Goal: Task Accomplishment & Management: Use online tool/utility

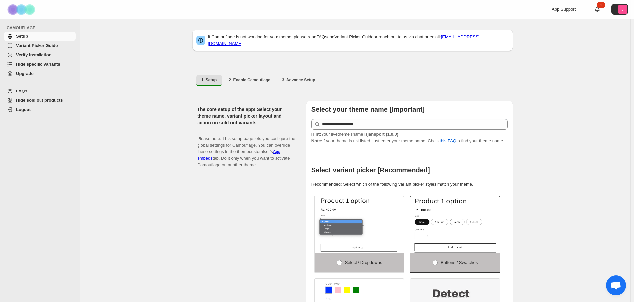
click at [36, 66] on span "Hide specific variants" at bounding box center [38, 64] width 44 height 5
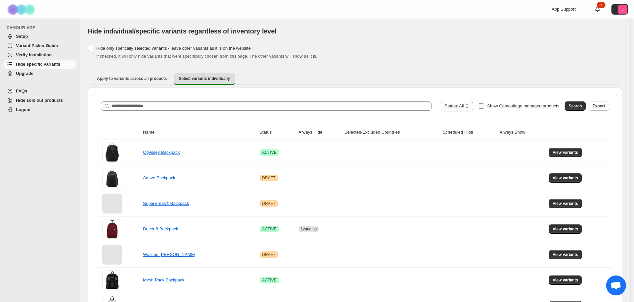
click at [536, 107] on span "Show Camouflage managed products" at bounding box center [523, 106] width 72 height 5
click at [586, 105] on button "Search" at bounding box center [574, 106] width 21 height 9
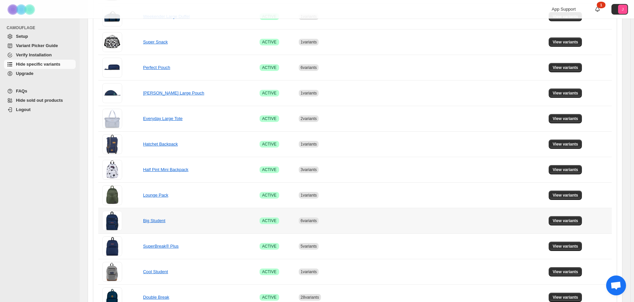
scroll to position [265, 0]
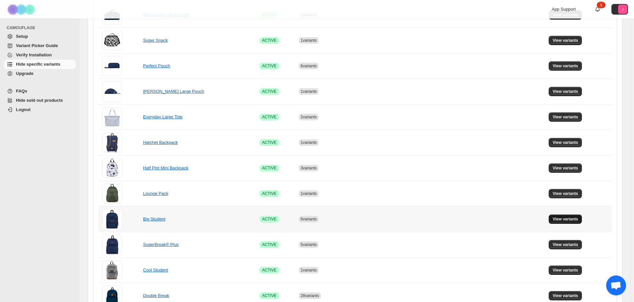
click at [575, 220] on span "View variants" at bounding box center [565, 219] width 26 height 5
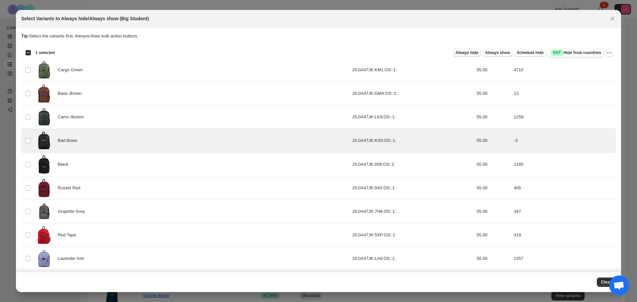
click at [463, 54] on span "Always hide" at bounding box center [467, 52] width 23 height 5
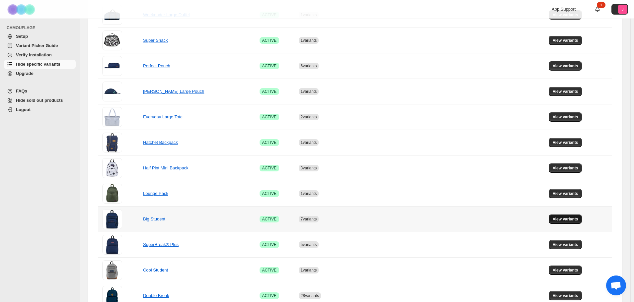
click at [569, 219] on span "View variants" at bounding box center [565, 219] width 26 height 5
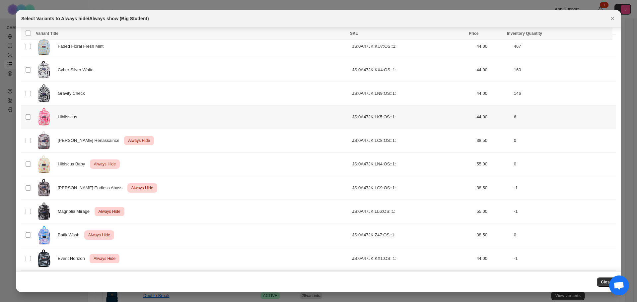
scroll to position [570, 0]
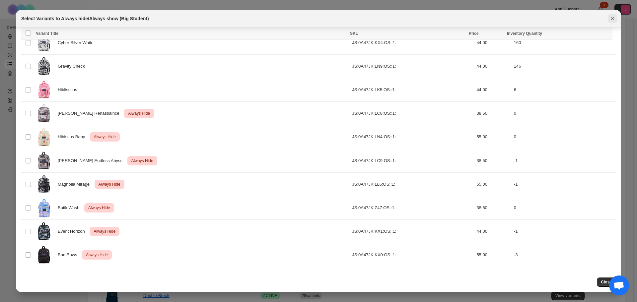
click at [612, 19] on icon "Close" at bounding box center [612, 18] width 7 height 7
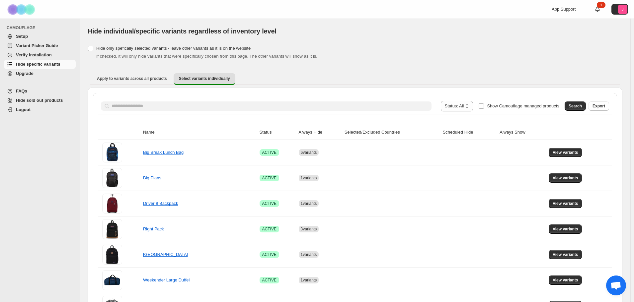
scroll to position [133, 0]
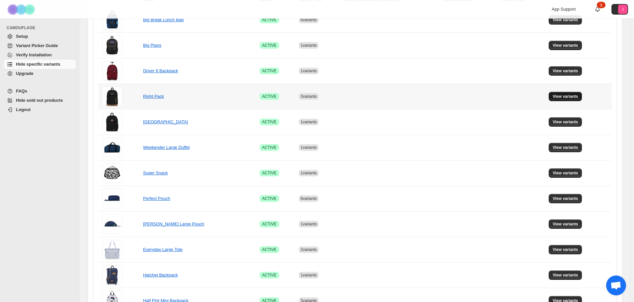
click at [571, 99] on button "View variants" at bounding box center [565, 96] width 34 height 9
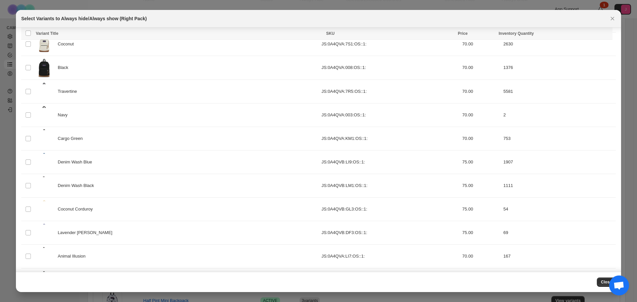
scroll to position [0, 0]
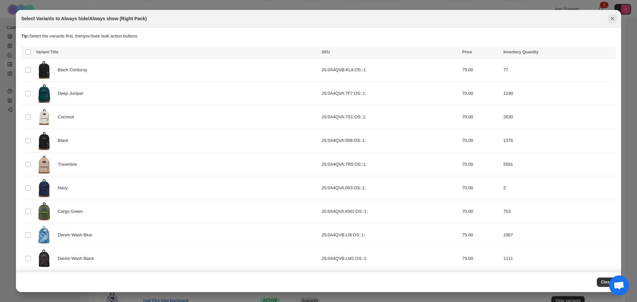
click at [616, 21] on button "Close" at bounding box center [612, 18] width 9 height 9
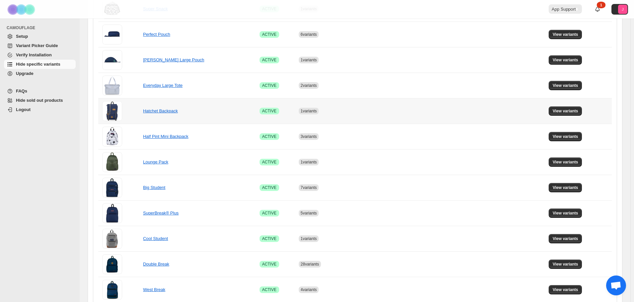
scroll to position [299, 0]
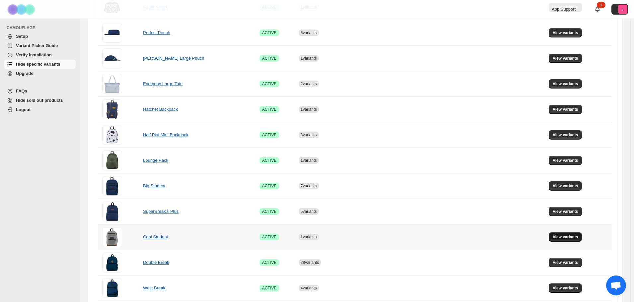
click at [567, 240] on span "View variants" at bounding box center [565, 237] width 26 height 5
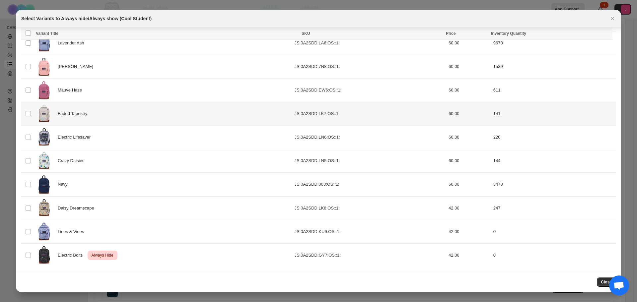
scroll to position [145, 0]
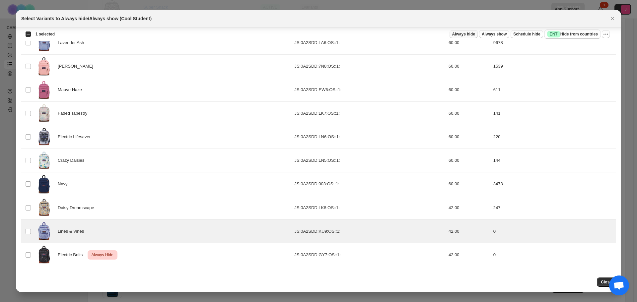
click at [469, 35] on span "Always hide" at bounding box center [463, 34] width 23 height 5
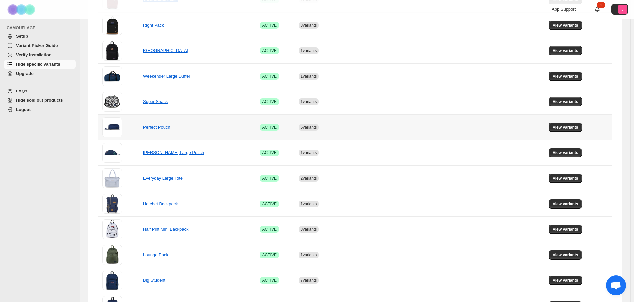
scroll to position [166, 0]
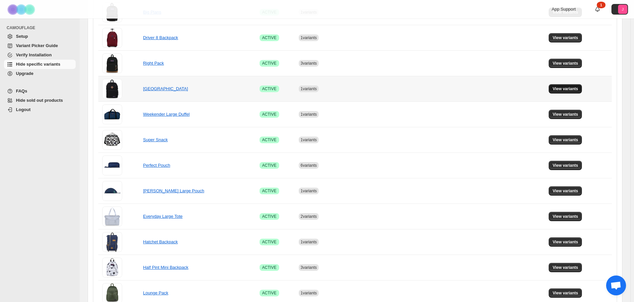
click at [565, 89] on span "View variants" at bounding box center [565, 88] width 26 height 5
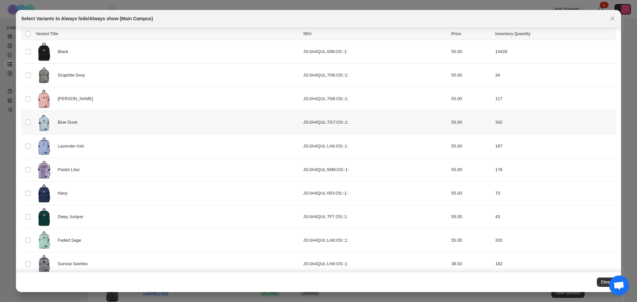
scroll to position [51, 0]
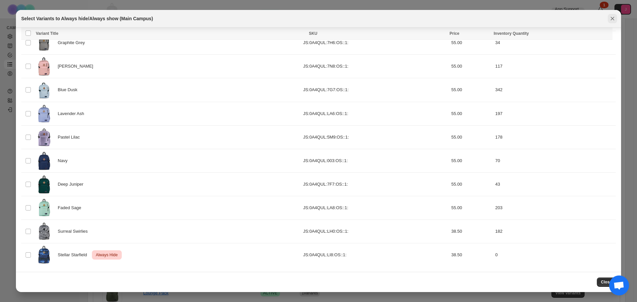
click at [614, 18] on icon "Close" at bounding box center [612, 18] width 7 height 7
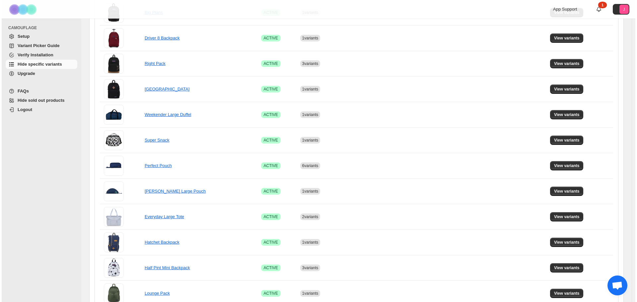
scroll to position [0, 0]
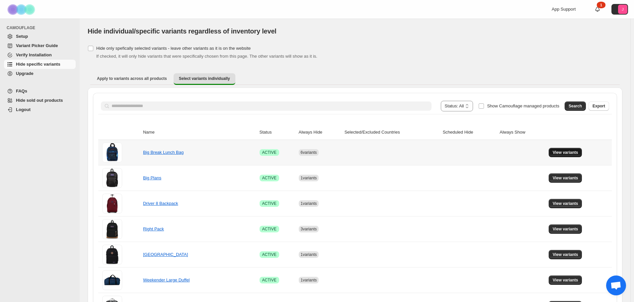
click at [574, 153] on span "View variants" at bounding box center [565, 152] width 26 height 5
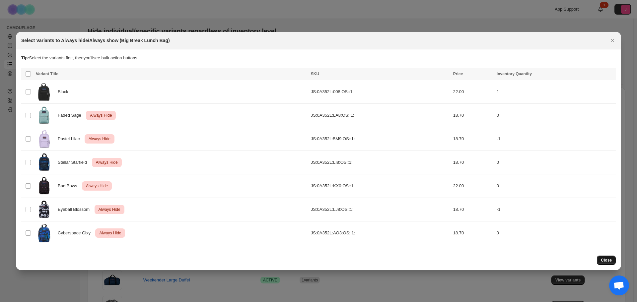
click at [609, 258] on span "Close" at bounding box center [606, 260] width 11 height 5
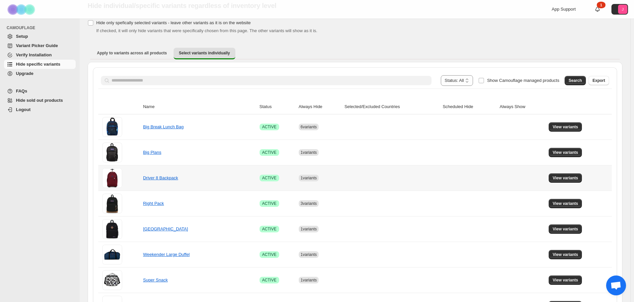
scroll to position [33, 0]
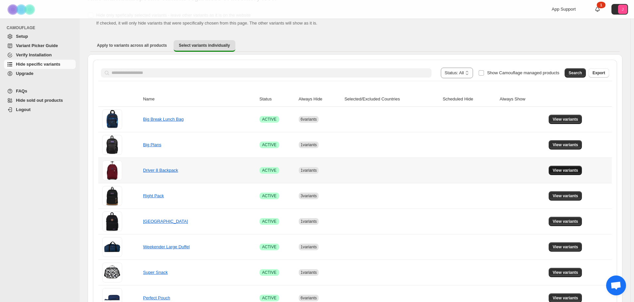
click at [559, 173] on span "View variants" at bounding box center [565, 170] width 26 height 5
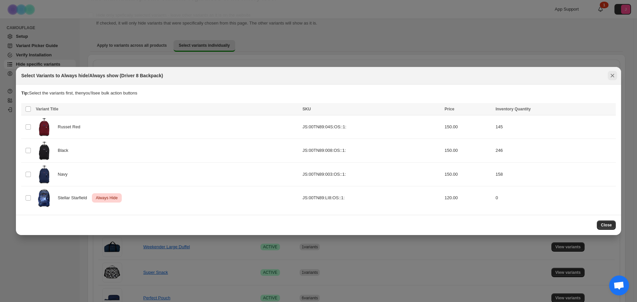
click at [610, 73] on icon "Close" at bounding box center [612, 75] width 7 height 7
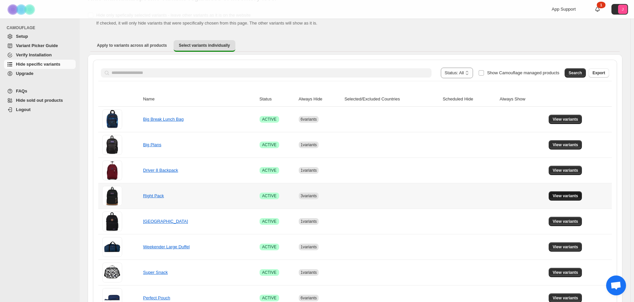
click at [563, 198] on span "View variants" at bounding box center [565, 195] width 26 height 5
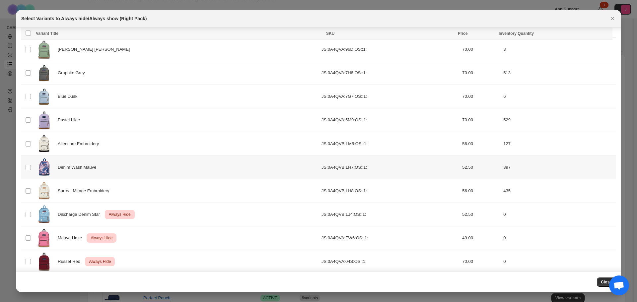
scroll to position [405, 0]
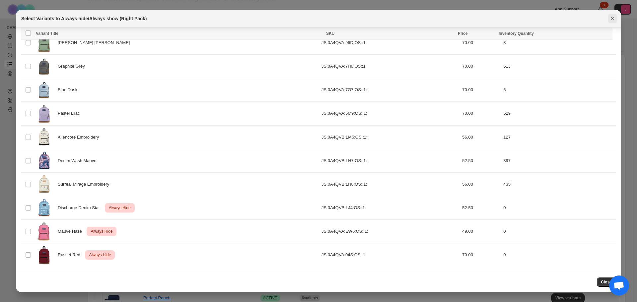
click at [609, 18] on button "Close" at bounding box center [612, 18] width 9 height 9
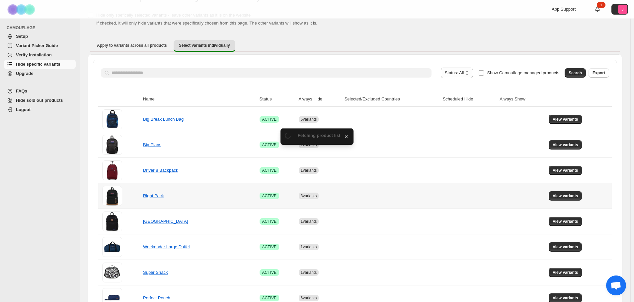
scroll to position [66, 0]
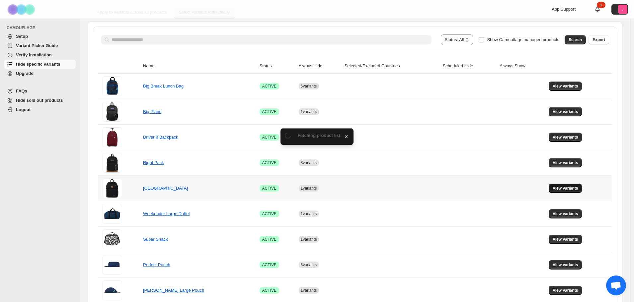
click at [564, 187] on span "View variants" at bounding box center [565, 188] width 26 height 5
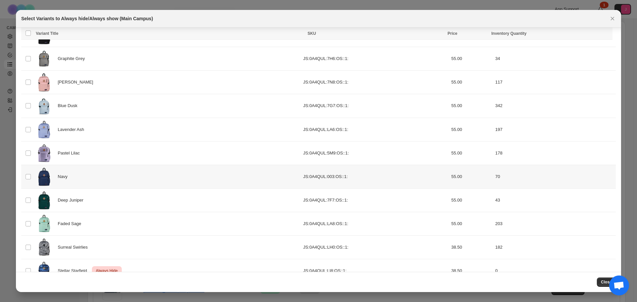
scroll to position [51, 0]
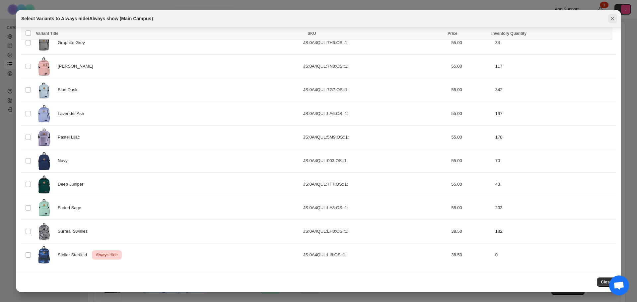
click at [616, 18] on button "Close" at bounding box center [612, 18] width 9 height 9
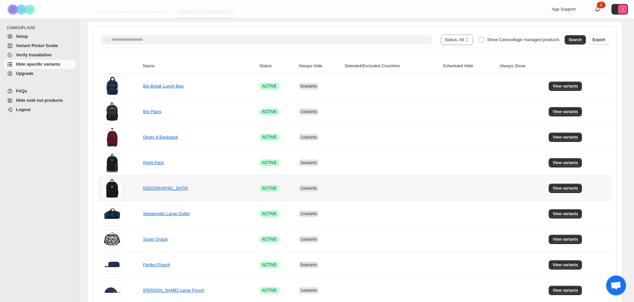
scroll to position [100, 0]
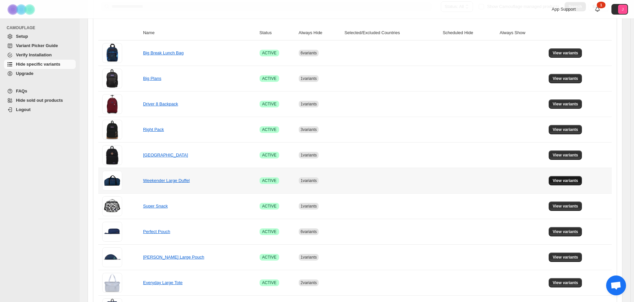
click at [568, 184] on button "View variants" at bounding box center [565, 180] width 34 height 9
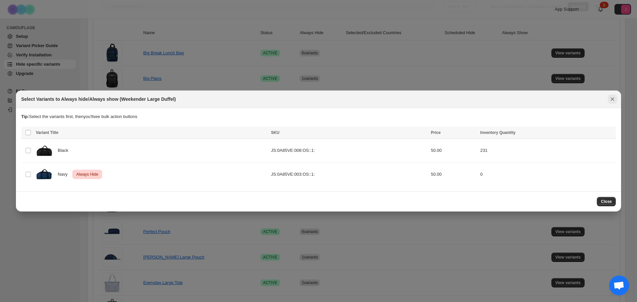
click at [614, 96] on icon "Close" at bounding box center [612, 99] width 7 height 7
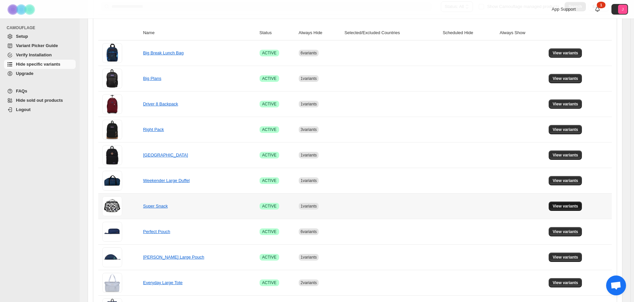
click at [564, 207] on span "View variants" at bounding box center [565, 206] width 26 height 5
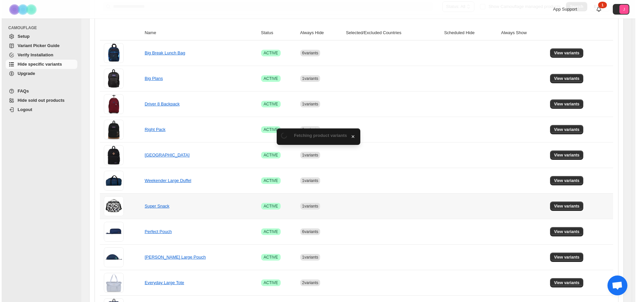
scroll to position [0, 0]
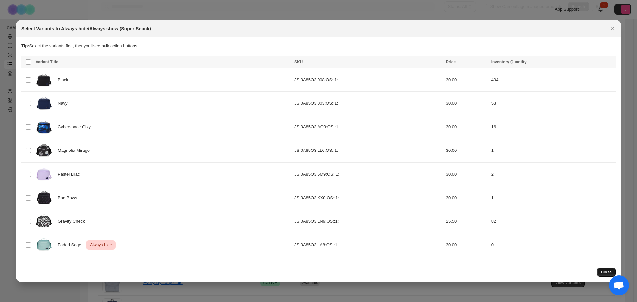
click at [608, 272] on span "Close" at bounding box center [606, 272] width 11 height 5
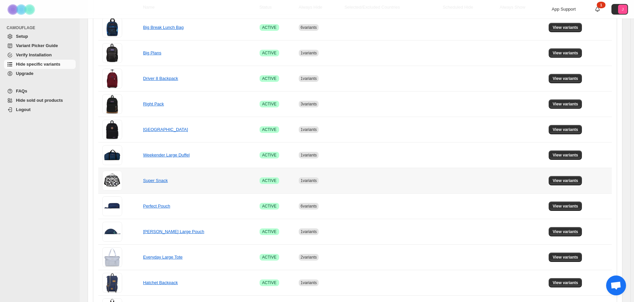
scroll to position [133, 0]
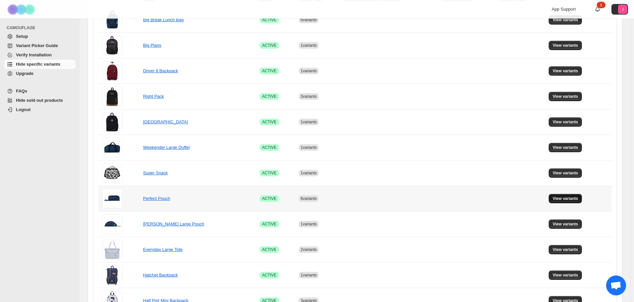
click at [572, 199] on span "View variants" at bounding box center [565, 198] width 26 height 5
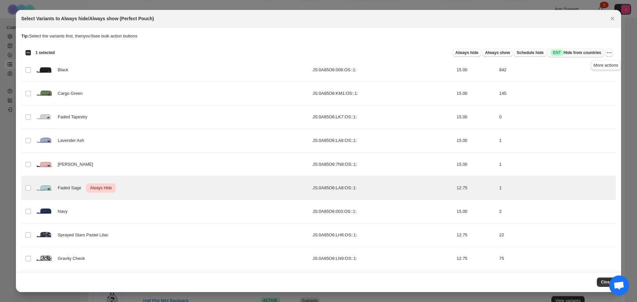
drag, startPoint x: 607, startPoint y: 51, endPoint x: 597, endPoint y: 55, distance: 10.7
click at [607, 52] on icon "More actions" at bounding box center [609, 52] width 7 height 7
click at [579, 66] on span "Undo always hide" at bounding box center [575, 65] width 34 height 5
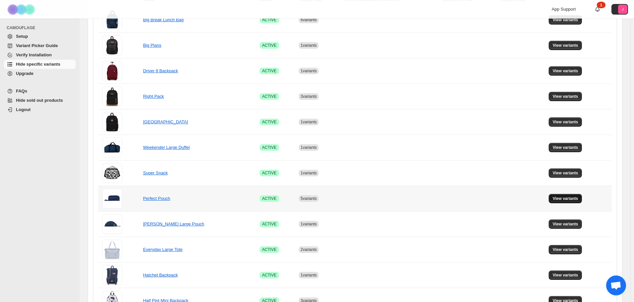
click at [577, 200] on span "View variants" at bounding box center [565, 198] width 26 height 5
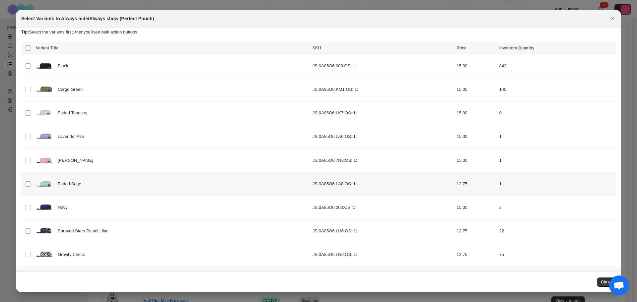
scroll to position [0, 0]
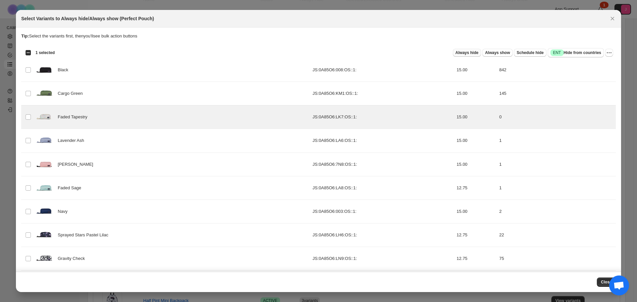
click at [477, 53] on span "Always hide" at bounding box center [467, 52] width 23 height 5
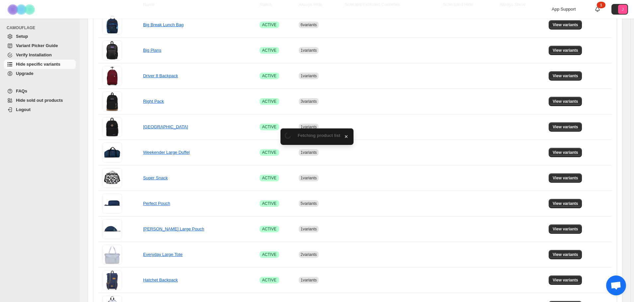
scroll to position [133, 0]
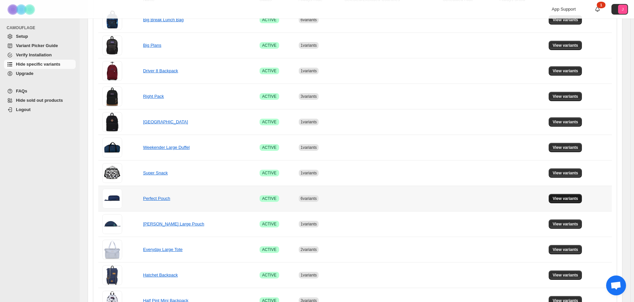
click at [578, 197] on span "View variants" at bounding box center [565, 198] width 26 height 5
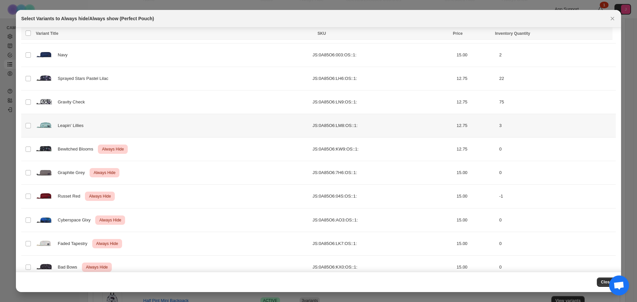
scroll to position [145, 0]
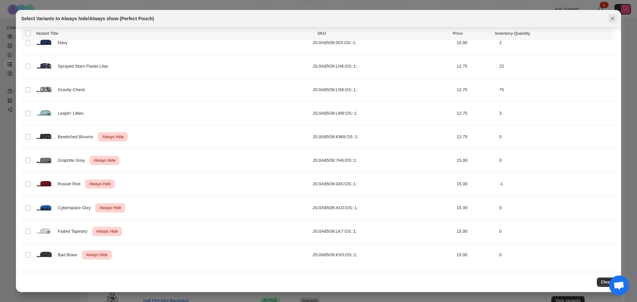
click at [611, 21] on icon "Close" at bounding box center [612, 18] width 7 height 7
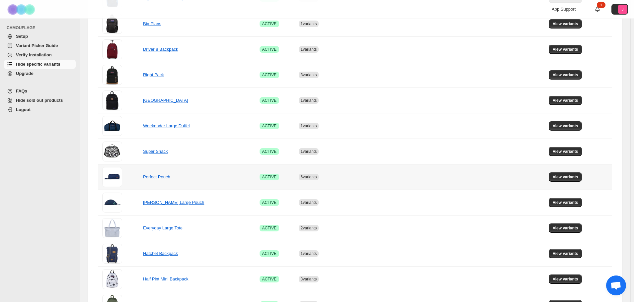
scroll to position [166, 0]
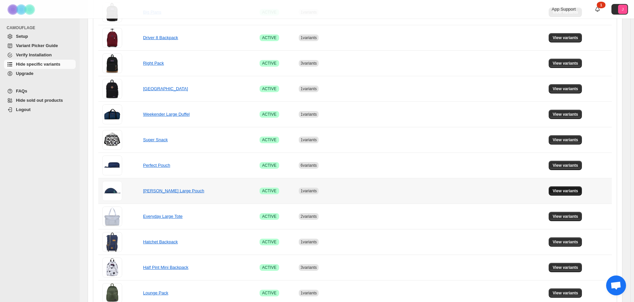
click at [561, 194] on button "View variants" at bounding box center [565, 190] width 34 height 9
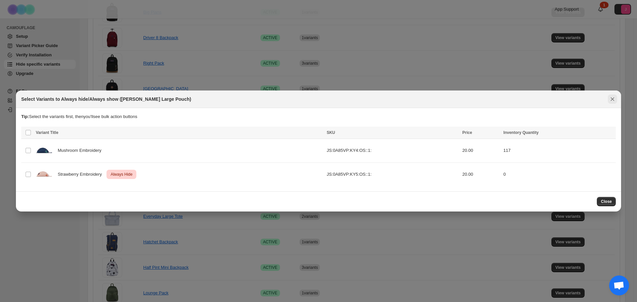
click at [616, 98] on icon "Close" at bounding box center [612, 99] width 7 height 7
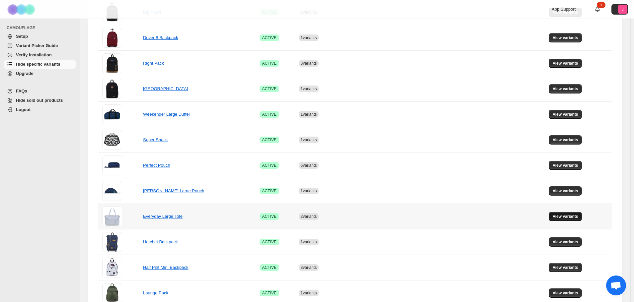
click at [578, 215] on span "View variants" at bounding box center [565, 216] width 26 height 5
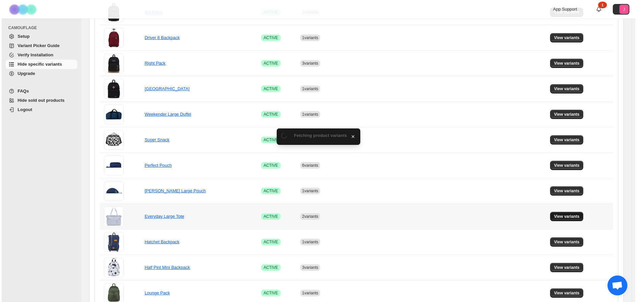
scroll to position [0, 0]
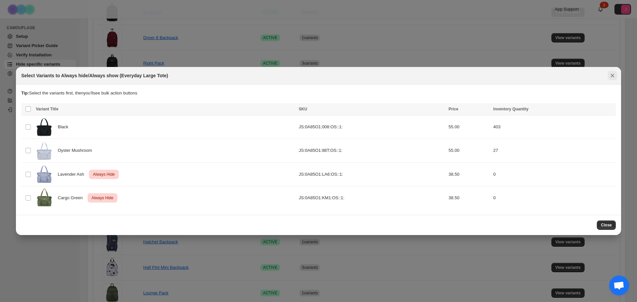
click at [612, 74] on icon "Close" at bounding box center [612, 75] width 7 height 7
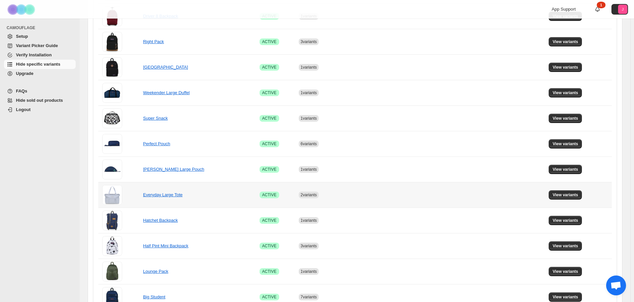
scroll to position [199, 0]
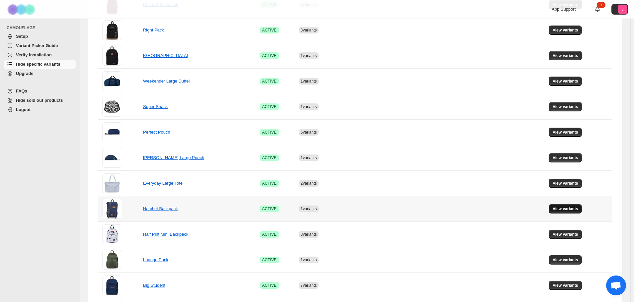
click at [574, 210] on span "View variants" at bounding box center [565, 208] width 26 height 5
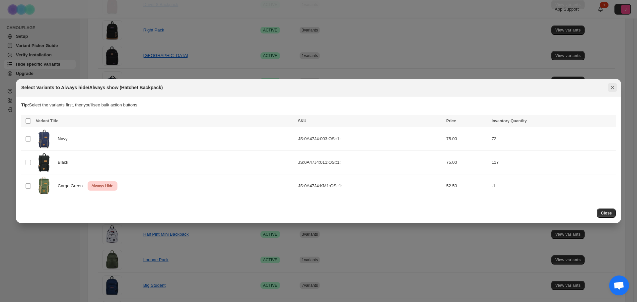
click at [611, 87] on icon "Close" at bounding box center [612, 87] width 7 height 7
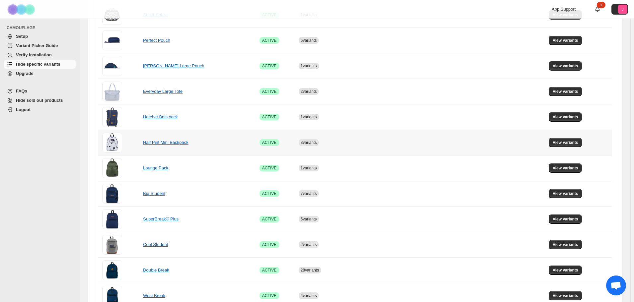
scroll to position [299, 0]
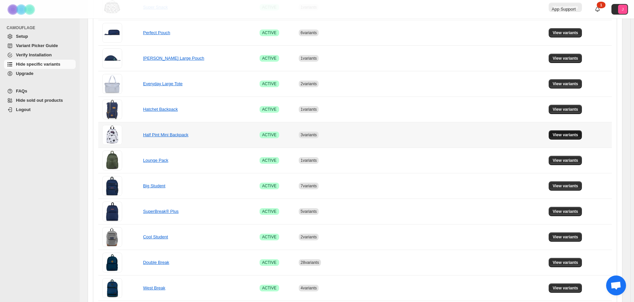
click at [566, 132] on button "View variants" at bounding box center [565, 134] width 34 height 9
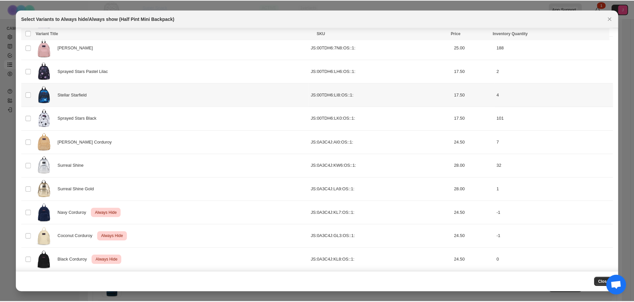
scroll to position [216, 0]
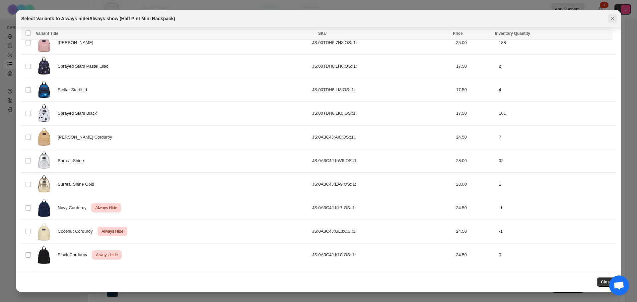
click at [615, 20] on icon "Close" at bounding box center [612, 18] width 7 height 7
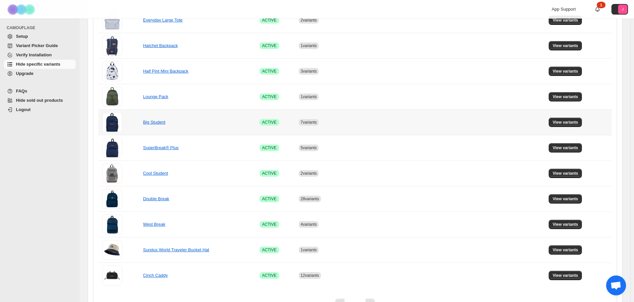
scroll to position [365, 0]
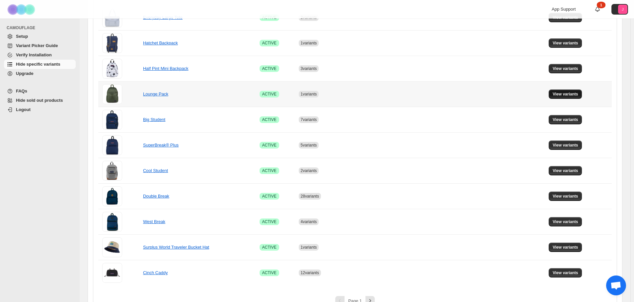
click at [569, 90] on button "View variants" at bounding box center [565, 94] width 34 height 9
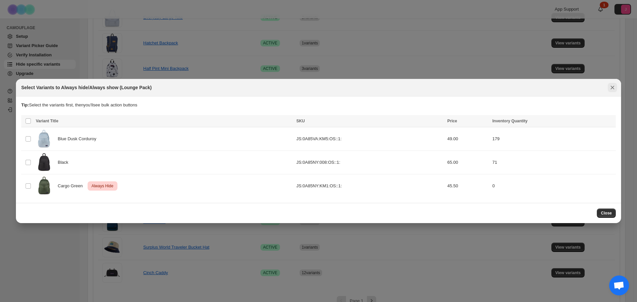
click at [614, 87] on icon "Close" at bounding box center [612, 87] width 7 height 7
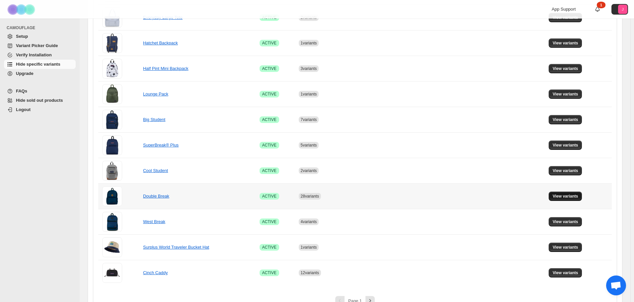
click at [554, 194] on button "View variants" at bounding box center [565, 196] width 34 height 9
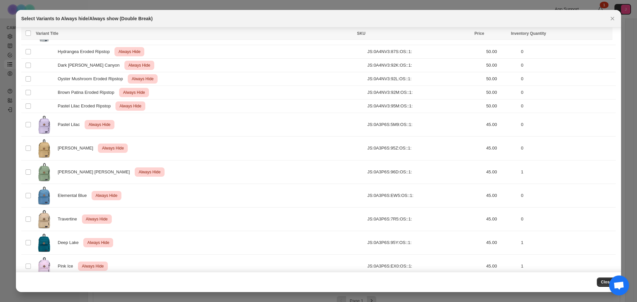
scroll to position [363, 0]
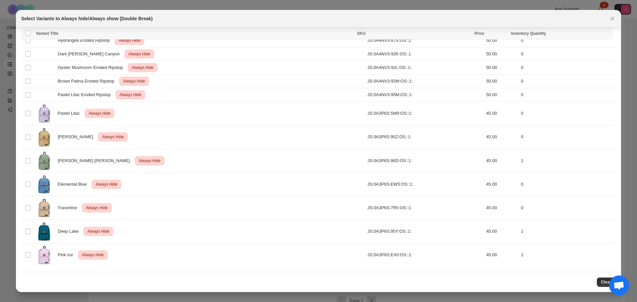
click at [615, 19] on icon "Close" at bounding box center [612, 18] width 7 height 7
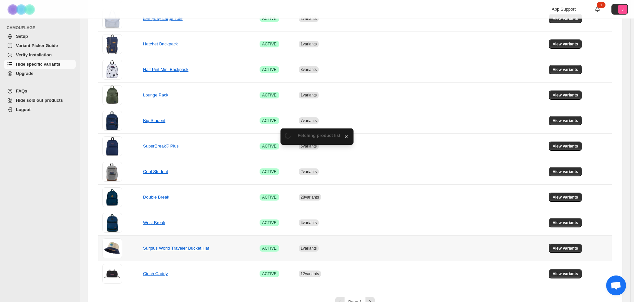
scroll to position [365, 0]
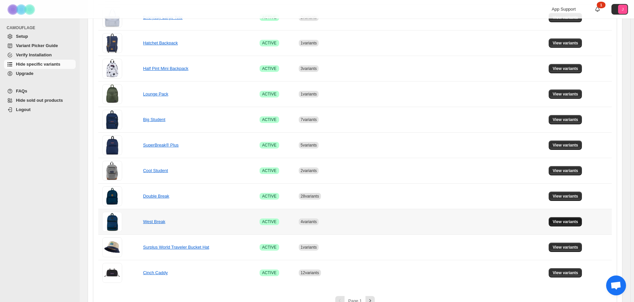
click at [569, 219] on button "View variants" at bounding box center [565, 221] width 34 height 9
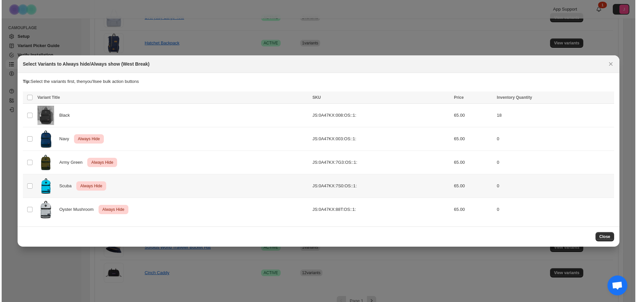
scroll to position [0, 0]
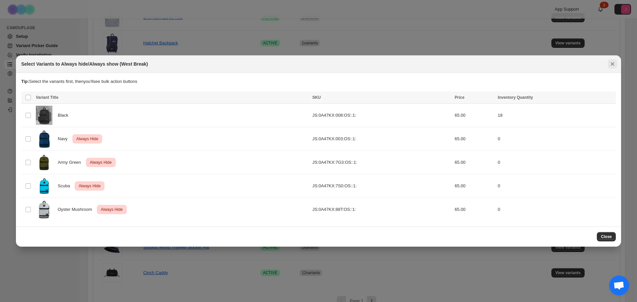
click at [613, 64] on icon "Close" at bounding box center [613, 64] width 4 height 4
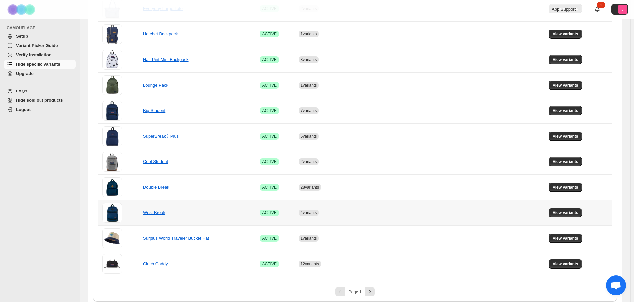
scroll to position [379, 0]
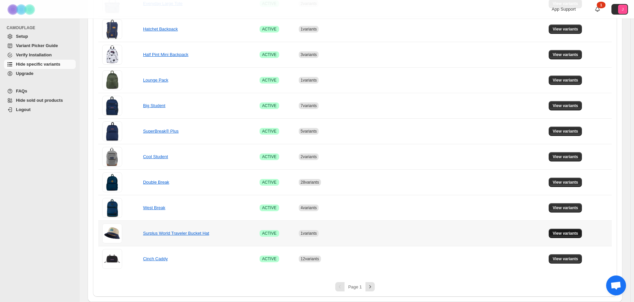
click at [564, 235] on span "View variants" at bounding box center [565, 233] width 26 height 5
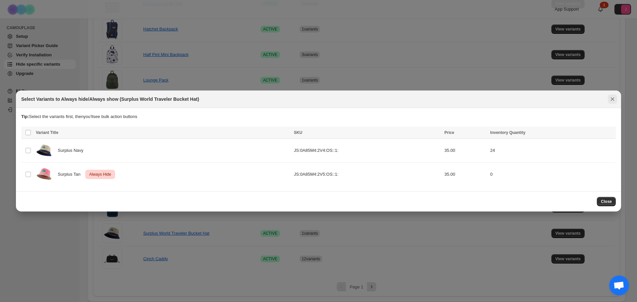
click at [616, 97] on button "Close" at bounding box center [612, 99] width 9 height 9
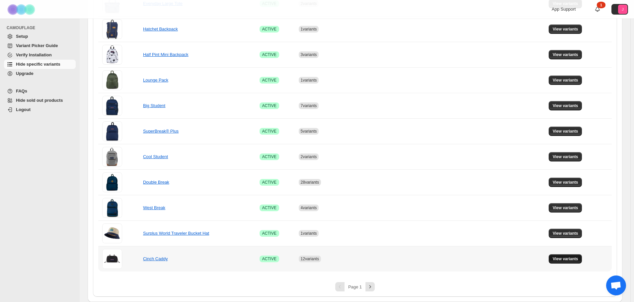
click at [562, 260] on span "View variants" at bounding box center [565, 258] width 26 height 5
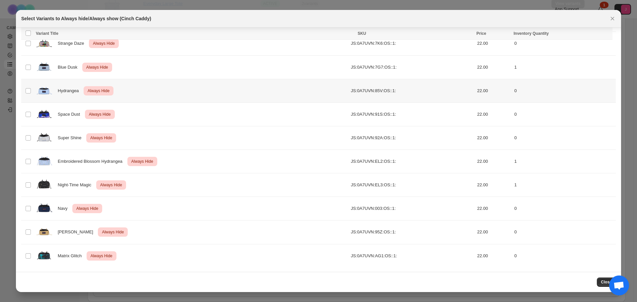
scroll to position [98, 0]
click at [613, 22] on icon "Close" at bounding box center [612, 18] width 7 height 7
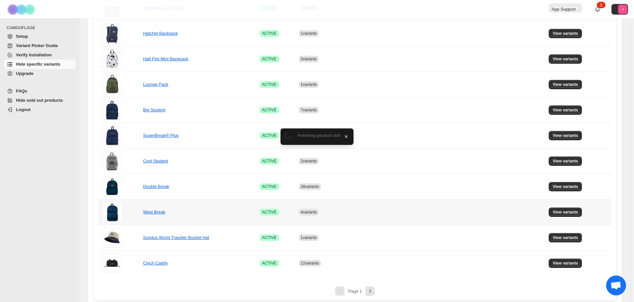
scroll to position [379, 0]
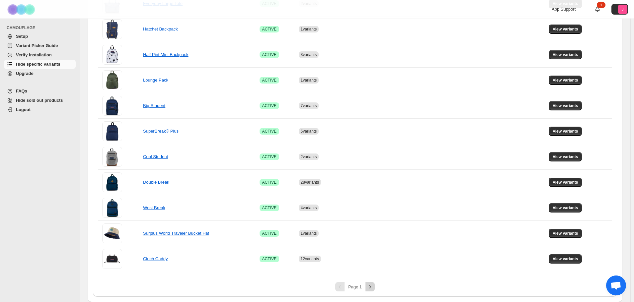
click at [371, 286] on icon "Next" at bounding box center [370, 286] width 2 height 3
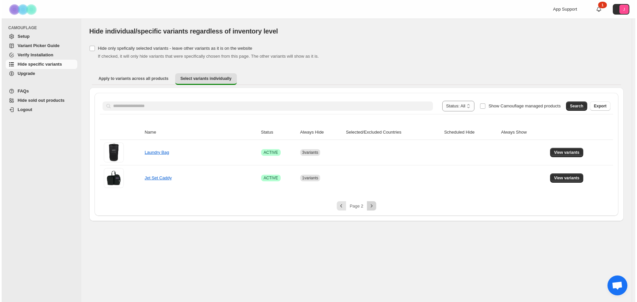
scroll to position [0, 0]
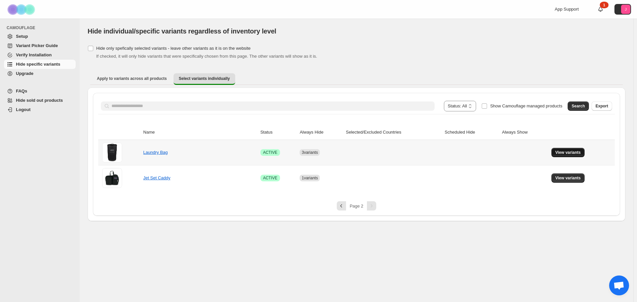
click at [565, 150] on span "View variants" at bounding box center [568, 152] width 26 height 5
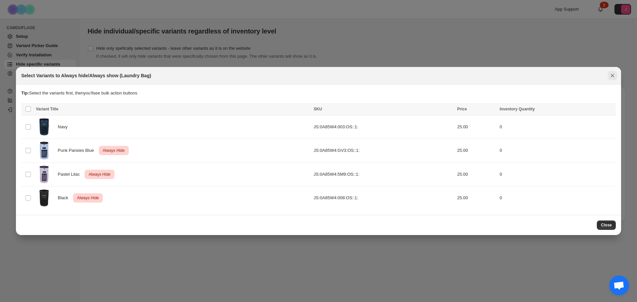
click at [615, 76] on icon "Close" at bounding box center [612, 75] width 7 height 7
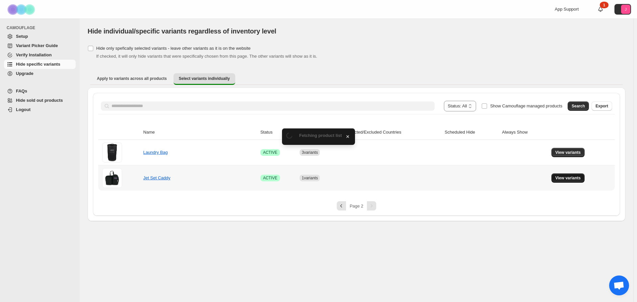
click at [562, 179] on span "View variants" at bounding box center [568, 178] width 26 height 5
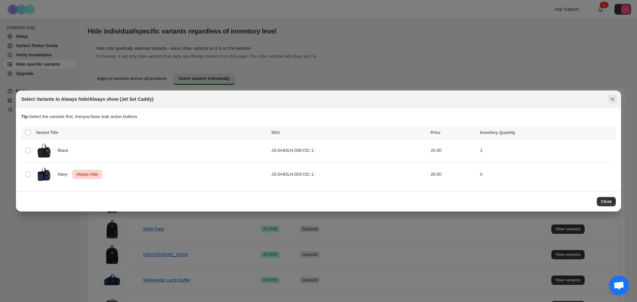
click at [613, 99] on icon "Close" at bounding box center [613, 100] width 4 height 4
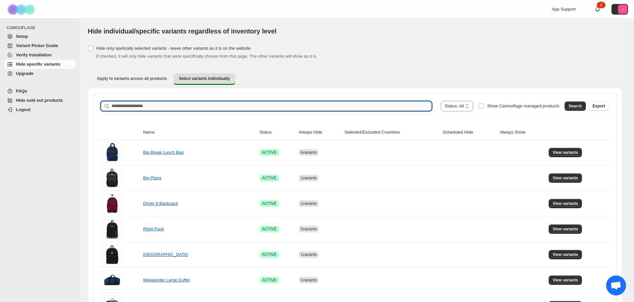
click at [390, 104] on input "Search product name" at bounding box center [271, 106] width 320 height 9
type input "**********"
click at [582, 108] on span "Search" at bounding box center [574, 106] width 13 height 5
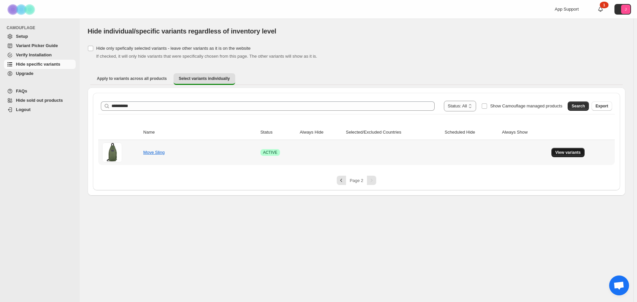
click at [564, 154] on span "View variants" at bounding box center [568, 152] width 26 height 5
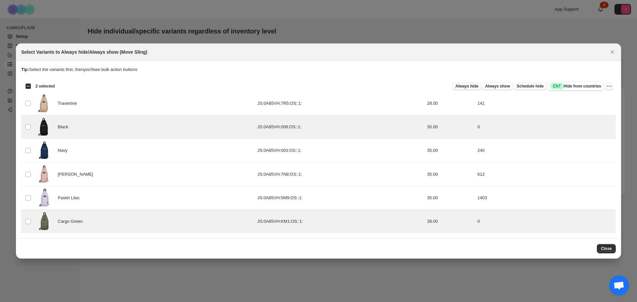
click at [474, 89] on span "Always hide" at bounding box center [467, 86] width 23 height 5
